Goal: Information Seeking & Learning: Learn about a topic

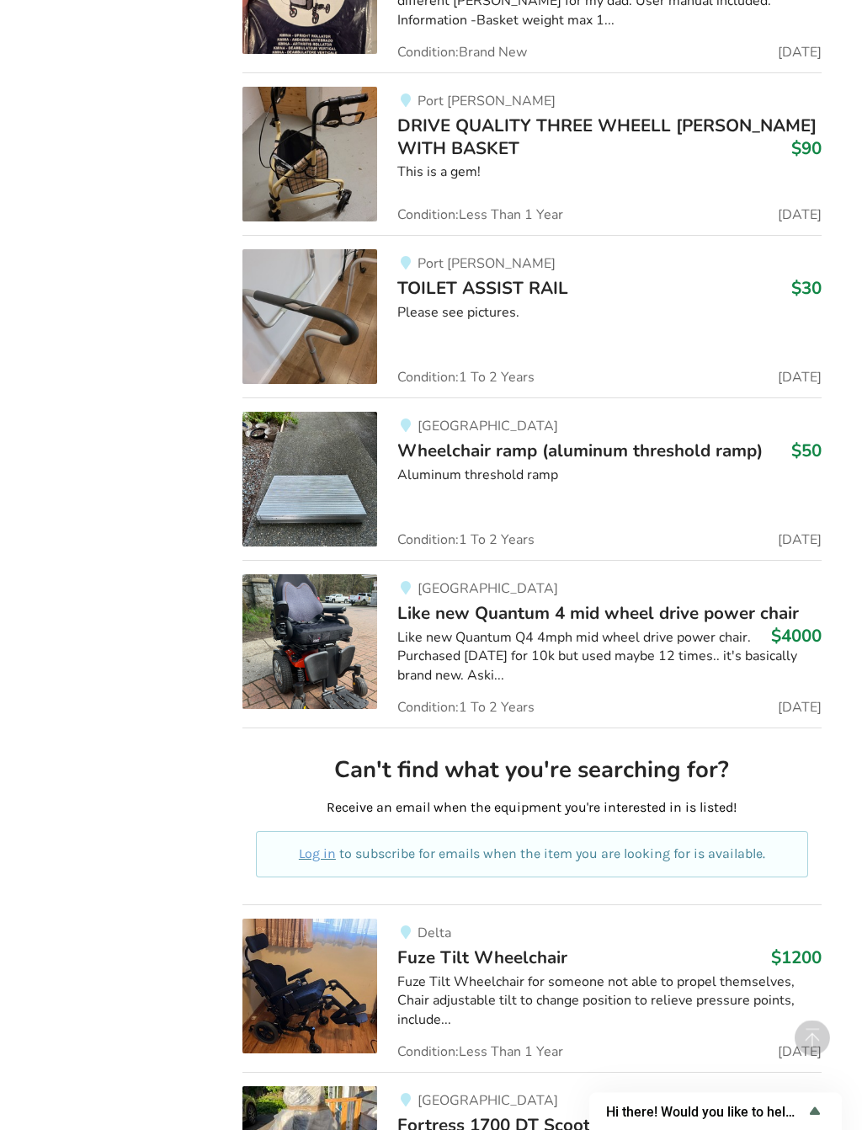
scroll to position [46244, 0]
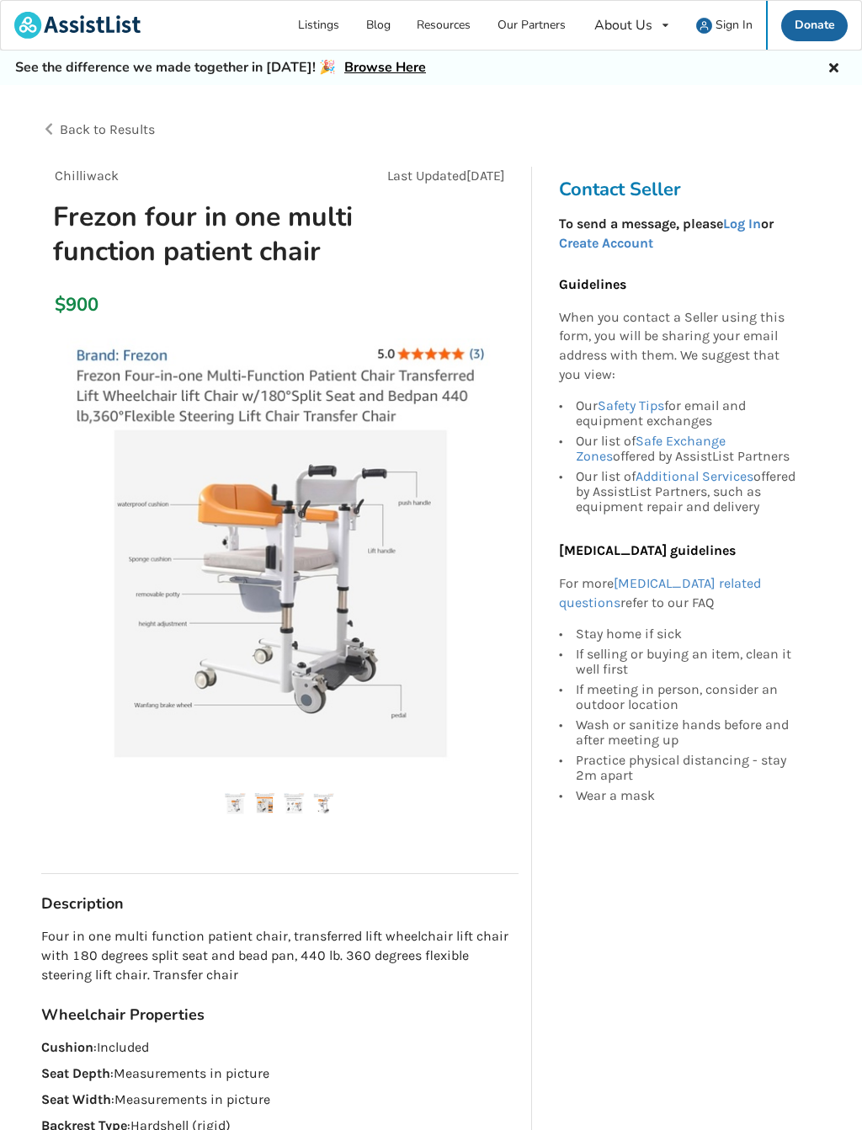
click at [274, 801] on img at bounding box center [264, 803] width 21 height 21
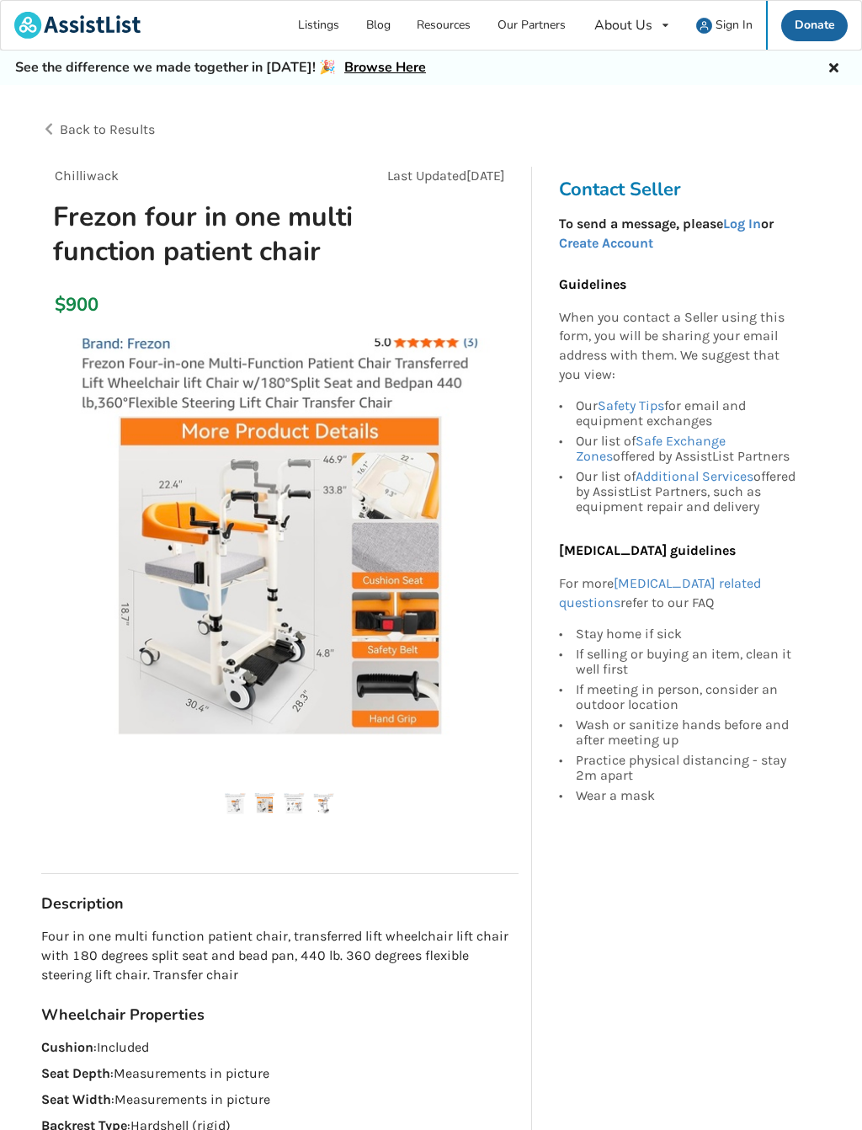
click at [304, 800] on img at bounding box center [294, 803] width 21 height 21
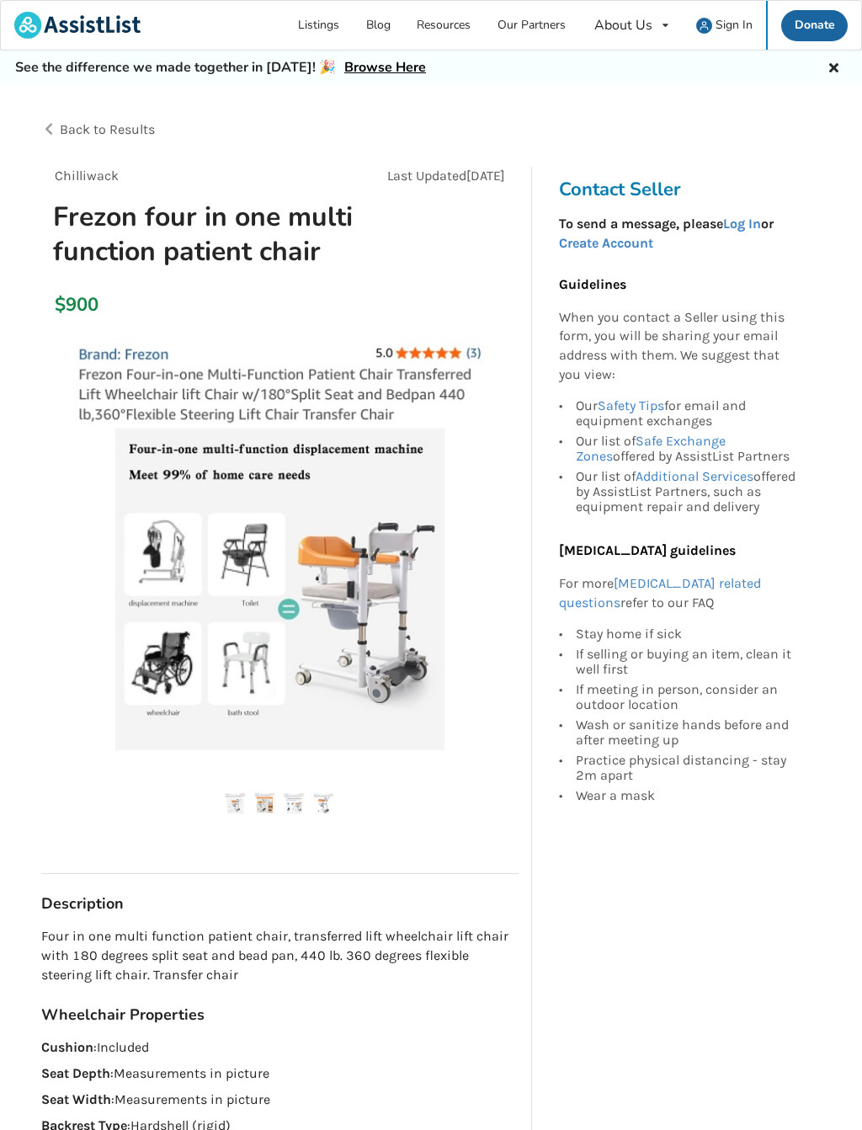
click at [332, 793] on img at bounding box center [323, 803] width 21 height 21
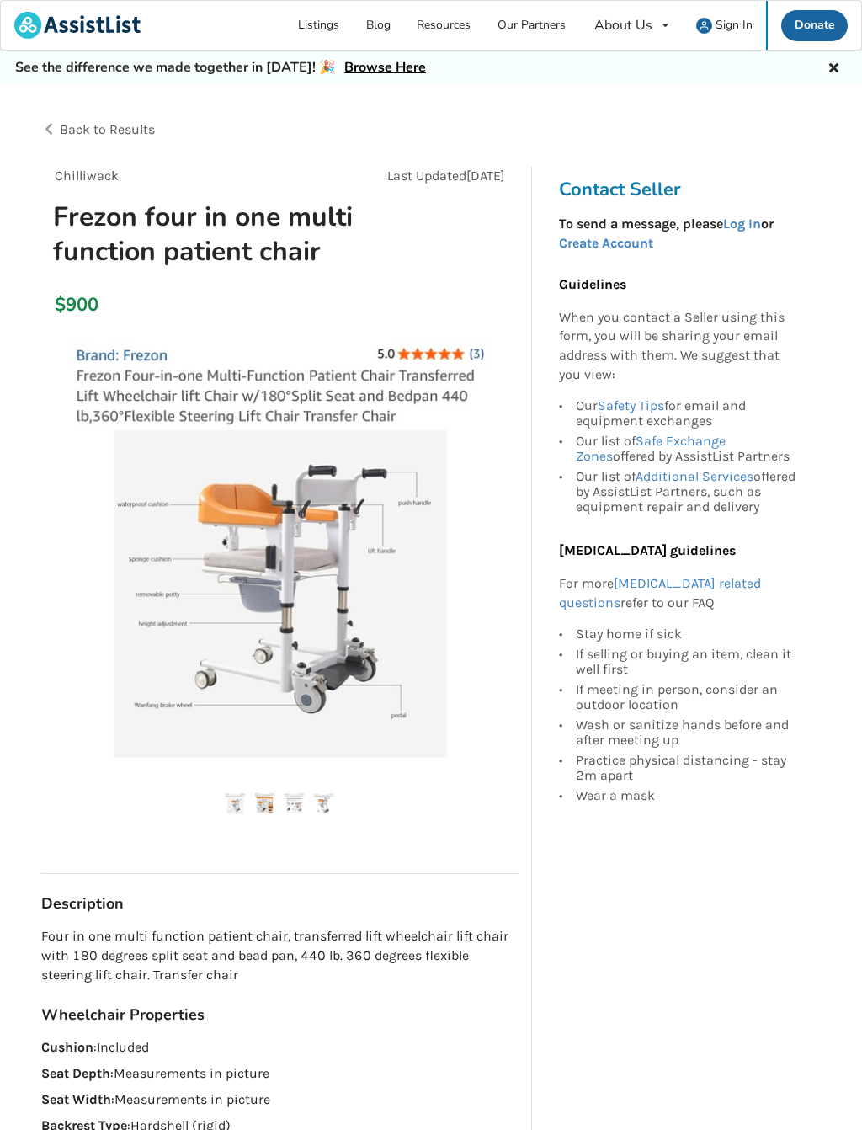
click at [836, 63] on icon at bounding box center [834, 65] width 16 height 13
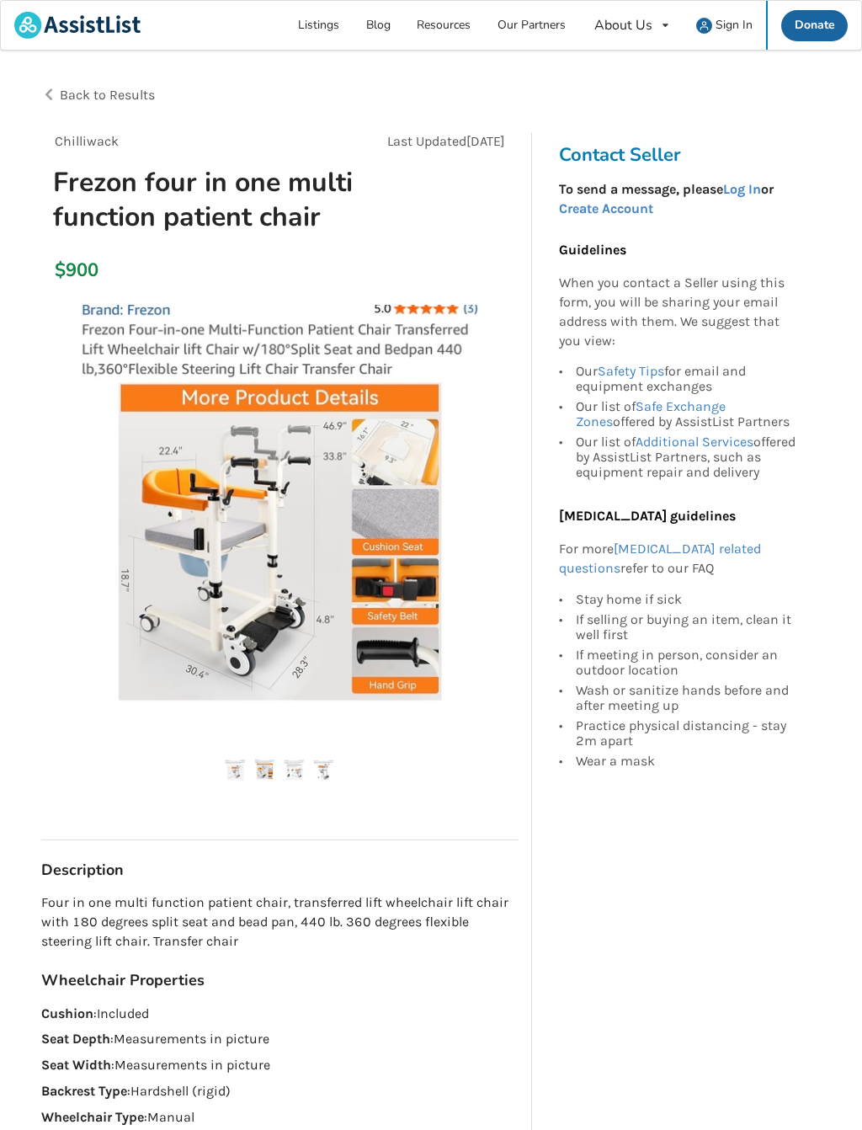
click at [332, 26] on link "Listings" at bounding box center [319, 25] width 68 height 49
